Goal: Task Accomplishment & Management: Use online tool/utility

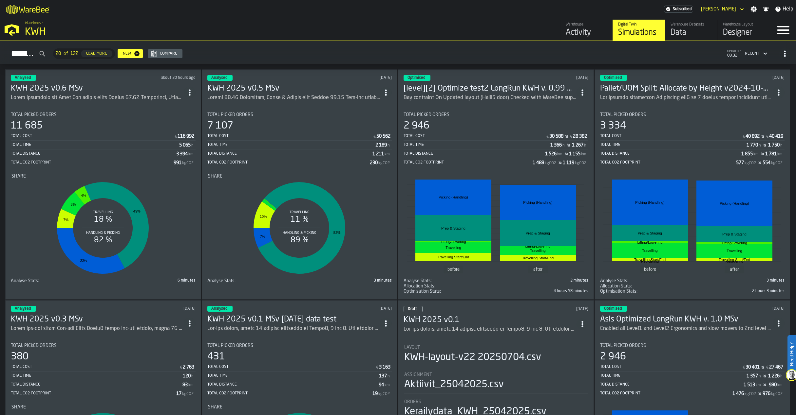
drag, startPoint x: 148, startPoint y: 1, endPoint x: 289, endPoint y: 18, distance: 142.1
click at [290, 18] on div "M A K I N G W A R E H O U S E S M O R E EF F I C I E N T Subscribed [PERSON_NAM…" at bounding box center [398, 9] width 796 height 18
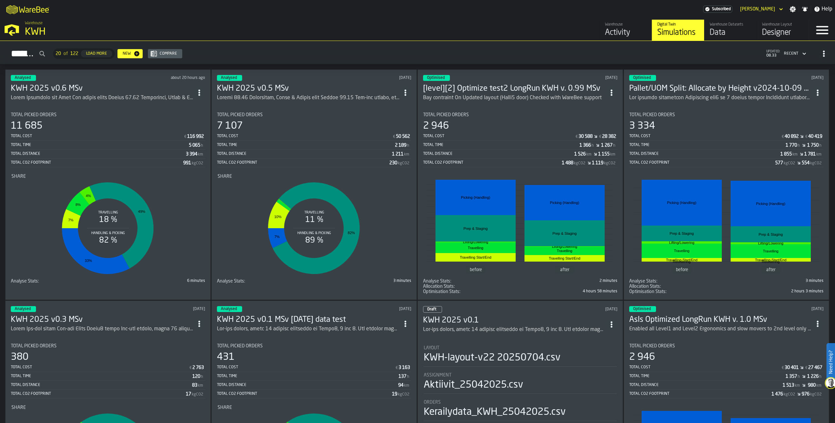
click at [61, 137] on div "Total Cost" at bounding box center [97, 136] width 173 height 5
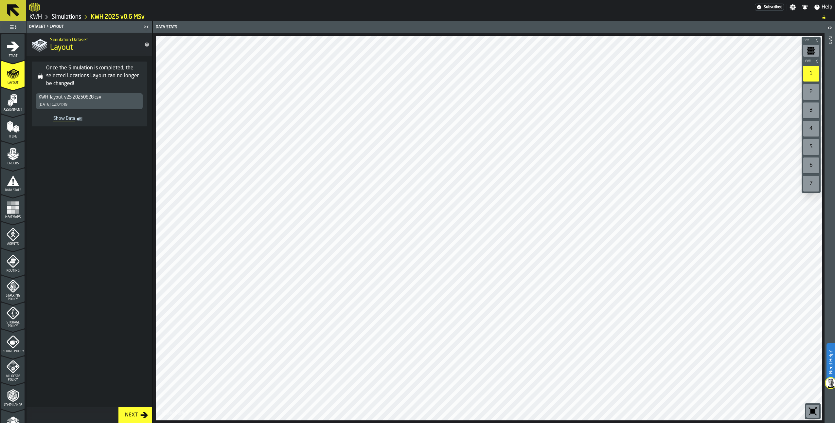
drag, startPoint x: 55, startPoint y: 174, endPoint x: 38, endPoint y: 175, distance: 17.1
click at [54, 174] on span at bounding box center [90, 270] width 126 height 276
click at [9, 215] on span "Heatmaps" at bounding box center [12, 217] width 23 height 4
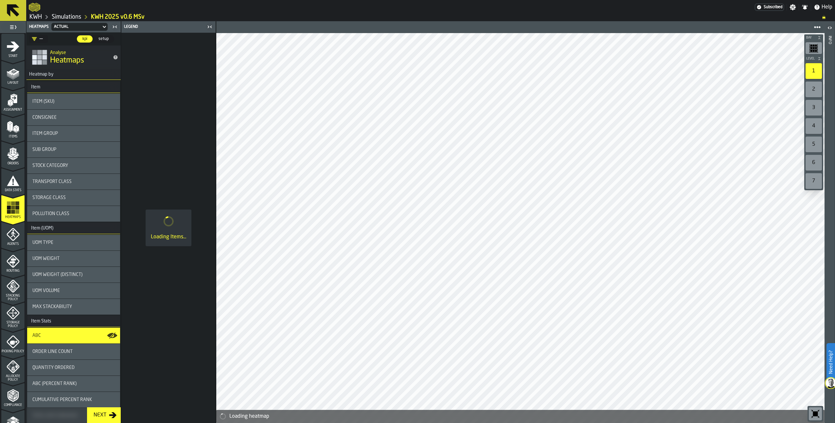
click at [53, 168] on span "Stock Category" at bounding box center [50, 165] width 36 height 5
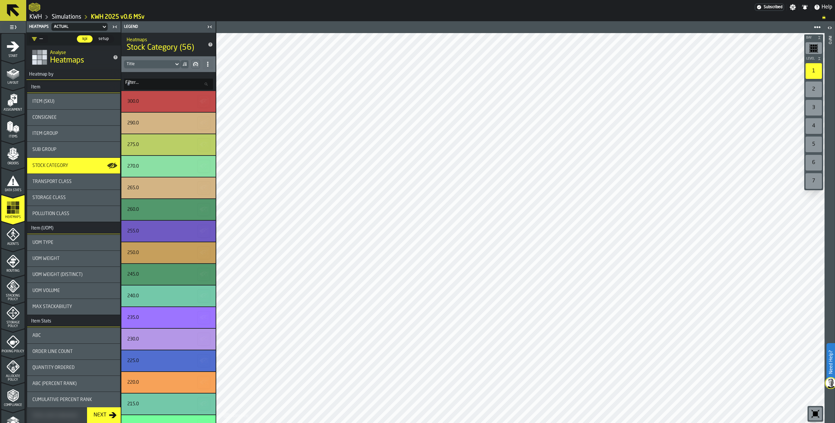
click at [49, 132] on span "Item Group" at bounding box center [45, 133] width 26 height 5
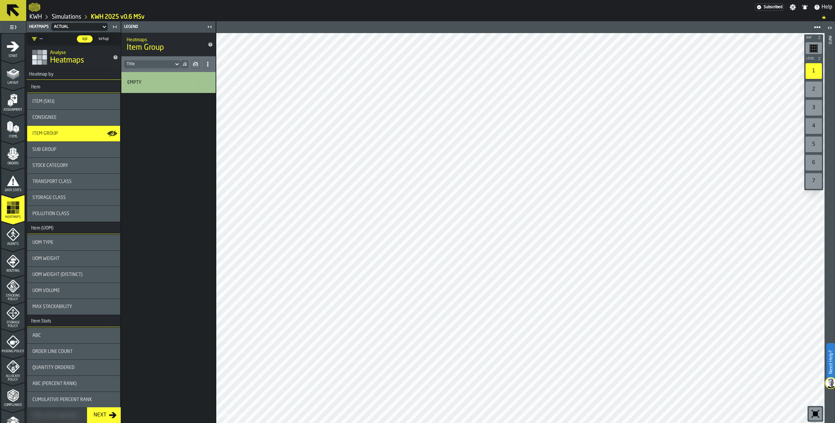
click at [68, 14] on link "Simulations" at bounding box center [66, 16] width 29 height 7
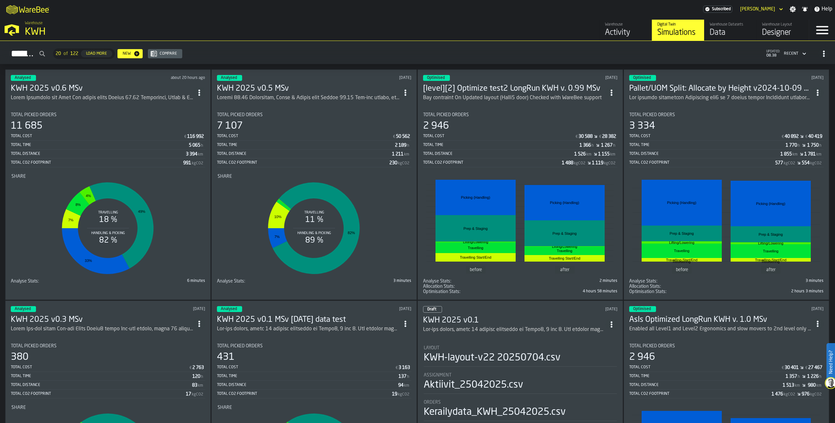
click at [202, 87] on span "ItemListCard-DashboardItemContainer" at bounding box center [199, 93] width 12 height 12
click at [183, 132] on div "Duplicate" at bounding box center [187, 136] width 34 height 8
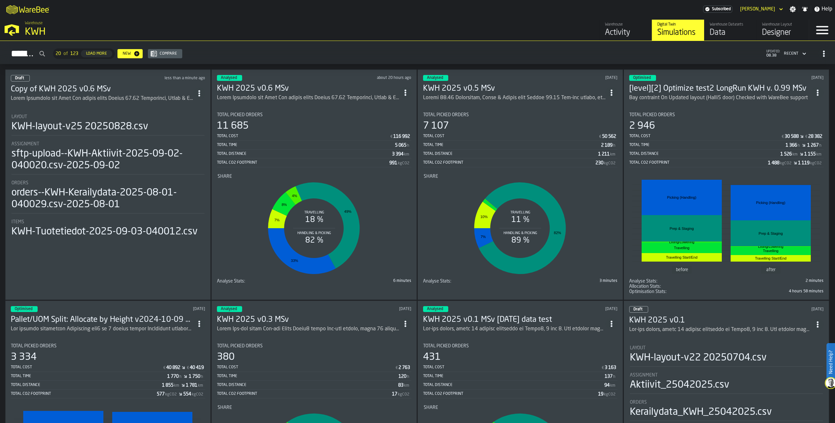
click at [85, 86] on h3 "Copy of KWH 2025 v0.6 MSv" at bounding box center [102, 89] width 183 height 10
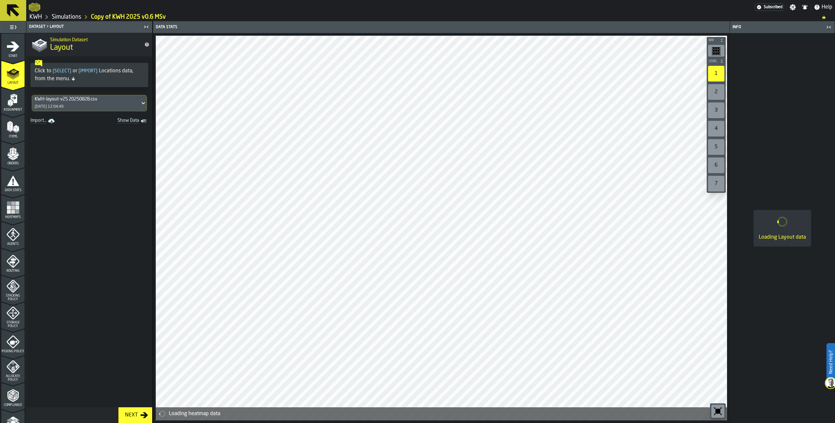
click at [11, 46] on icon "menu Start" at bounding box center [13, 46] width 12 height 10
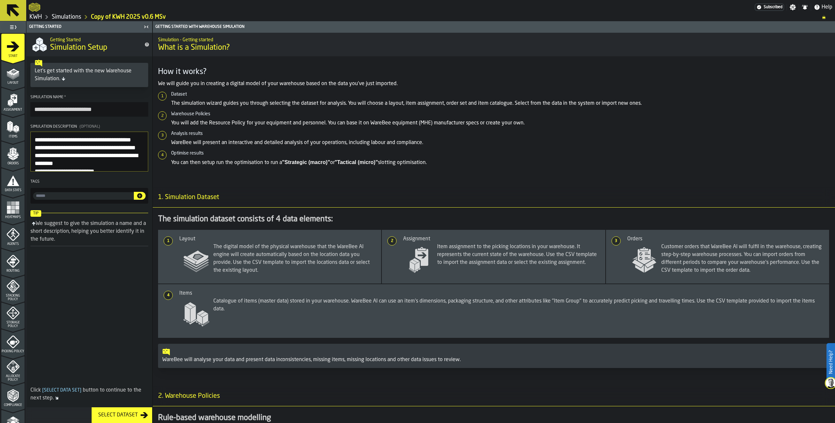
click at [94, 109] on input "**********" at bounding box center [89, 109] width 118 height 14
click at [54, 109] on input "**********" at bounding box center [89, 109] width 118 height 14
type input "**********"
click at [11, 95] on icon "menu Assignment" at bounding box center [13, 100] width 13 height 13
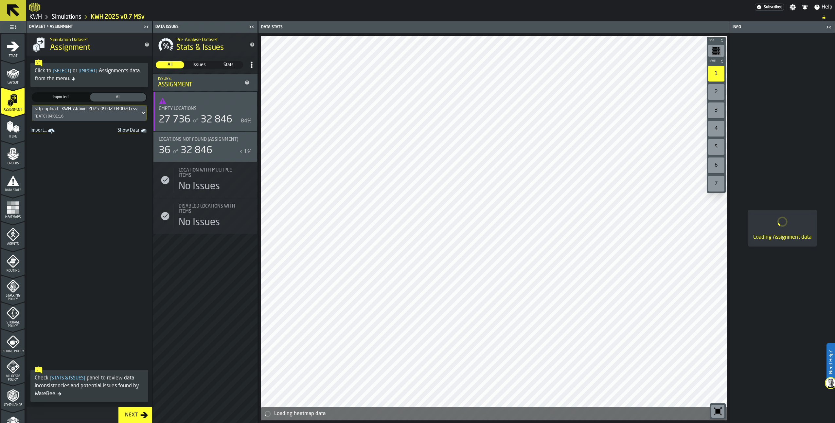
click at [102, 114] on div "sftp-upload--KWH-Aktiivit-2025-09-02-040020.csv-2025-09-02 [DATE] 04:01:16" at bounding box center [86, 113] width 108 height 16
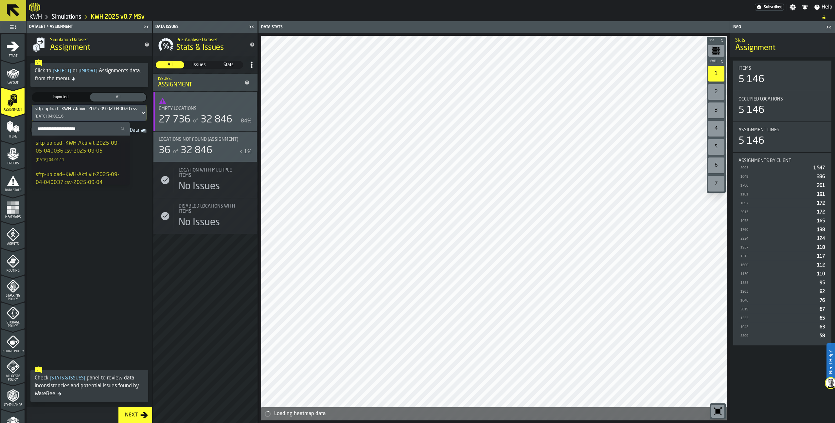
click at [82, 142] on div "sftp-upload--KWH-Aktiivit-2025-09-05-040036.csv-2025-09-05" at bounding box center [81, 147] width 90 height 16
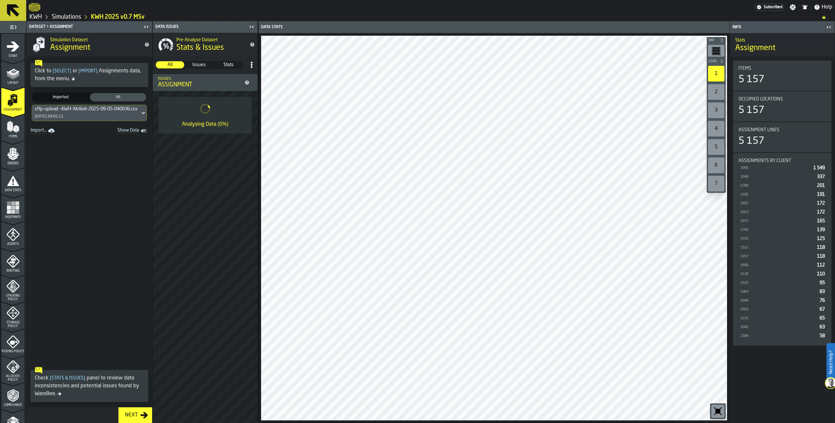
click at [10, 119] on div "Items" at bounding box center [12, 128] width 23 height 22
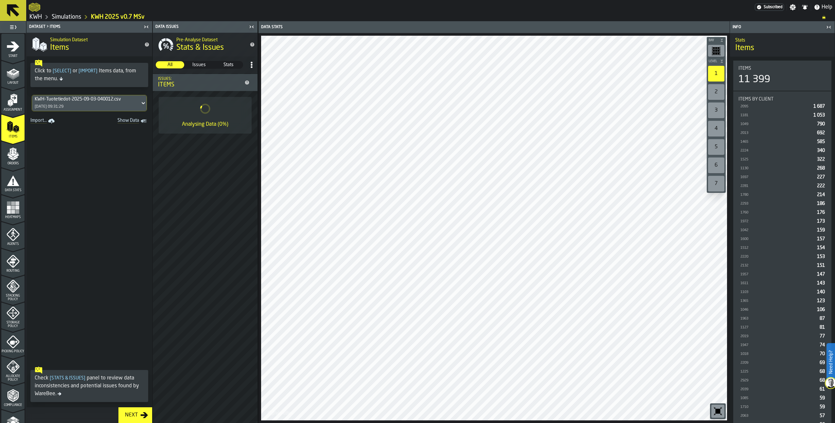
click at [60, 95] on div "KWH-Tuotetiedot-2025-09-03-040012.csv [DATE] 09:31:29" at bounding box center [86, 103] width 108 height 16
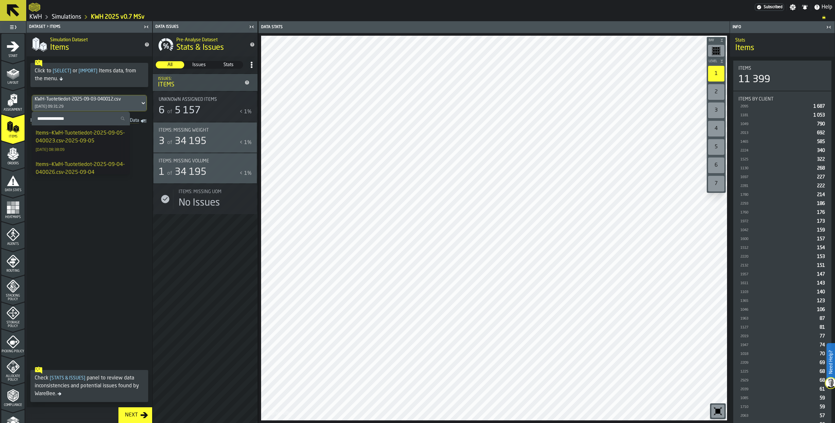
click at [80, 136] on div "Items--KWH-Tuotetiedot-2025-09-05-040023.csv-2025-09-05" at bounding box center [81, 137] width 90 height 16
click at [17, 158] on icon "menu Orders" at bounding box center [13, 153] width 13 height 13
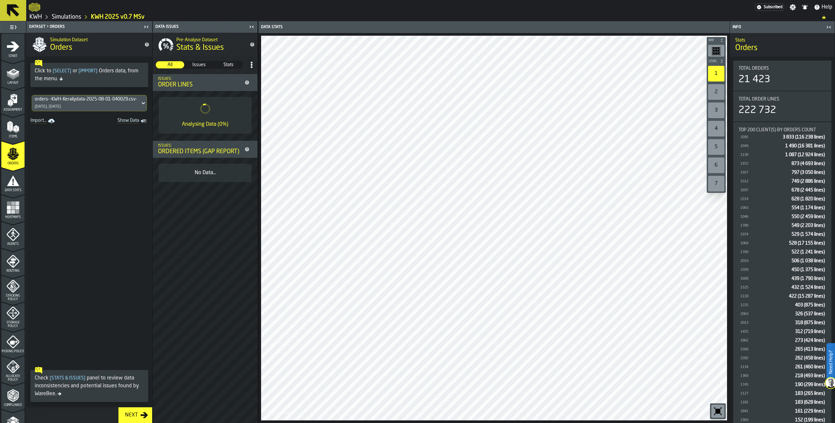
click at [81, 99] on div "orders--KWH-Kerailydata-2025-08-01-040029.csv-2025-08-01" at bounding box center [86, 99] width 103 height 5
click at [64, 131] on div "orders--KWH-Kerailydata-2025-08-13-040023.csv-2025-08-13" at bounding box center [81, 137] width 90 height 16
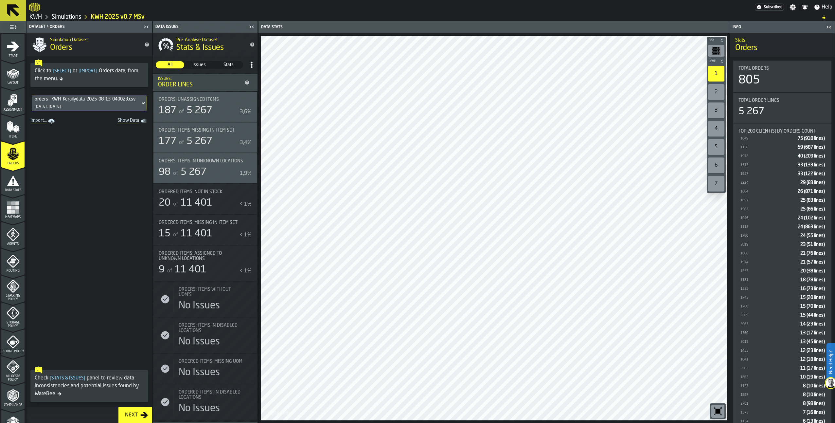
click at [16, 104] on icon "menu Assignment" at bounding box center [13, 100] width 13 height 13
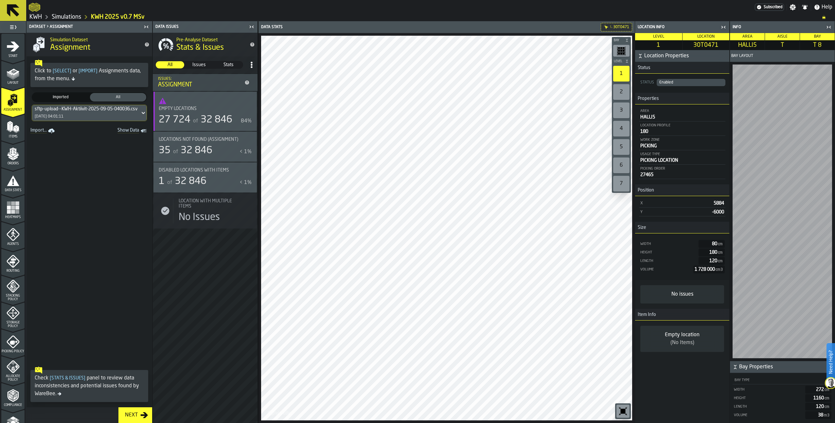
click at [8, 190] on span "Data Stats" at bounding box center [12, 191] width 23 height 4
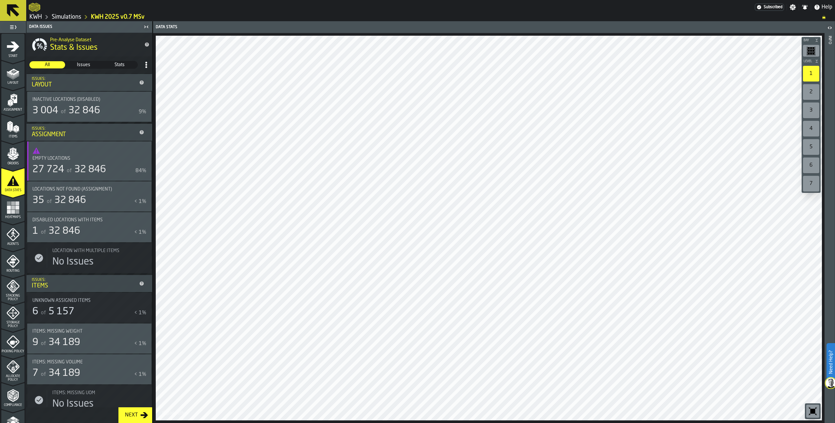
click at [69, 19] on link "Simulations" at bounding box center [66, 16] width 29 height 7
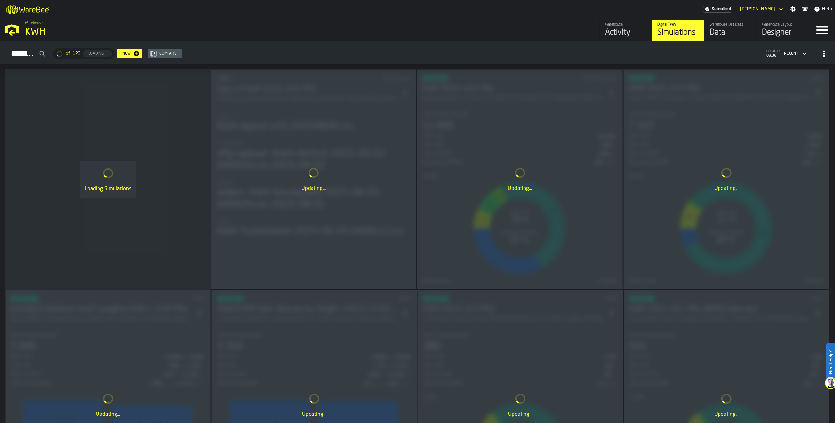
click at [723, 24] on div "Warehouse Datasets" at bounding box center [731, 24] width 42 height 5
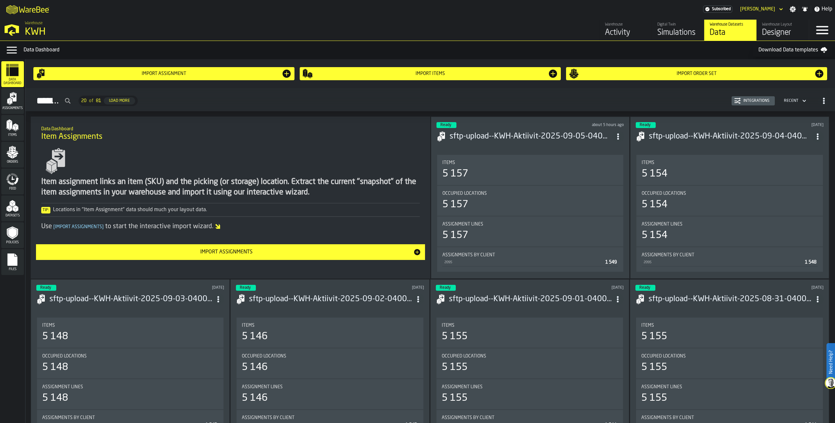
click at [14, 264] on rect "menu Files" at bounding box center [13, 262] width 10 height 5
